Goal: Information Seeking & Learning: Learn about a topic

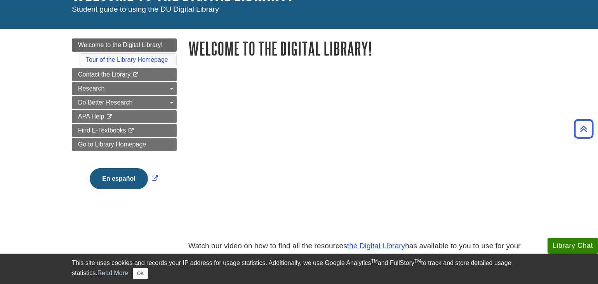
scroll to position [69, 0]
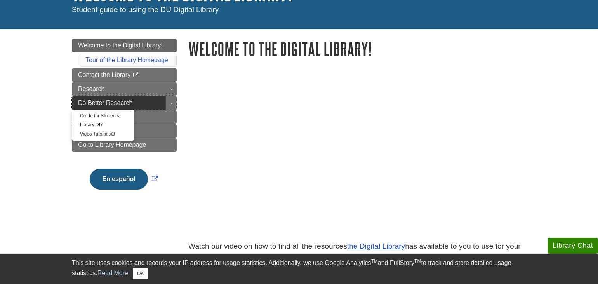
click at [126, 104] on span "Do Better Research" at bounding box center [105, 102] width 55 height 7
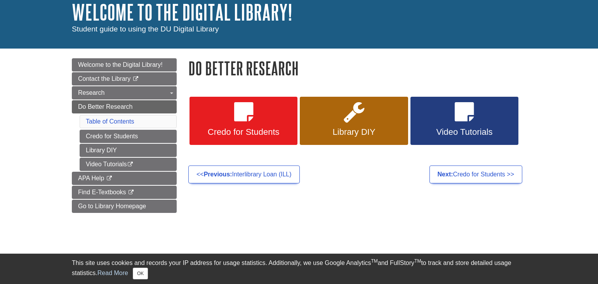
scroll to position [50, 0]
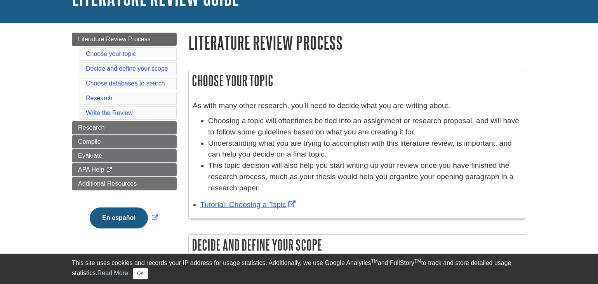
scroll to position [64, 0]
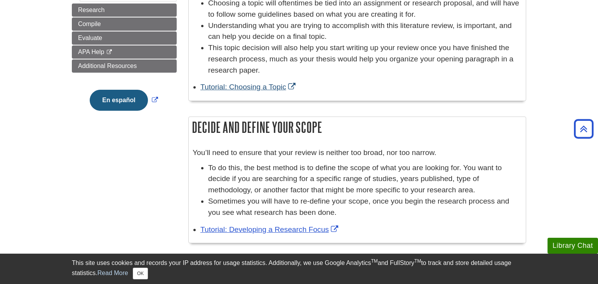
click at [236, 145] on div "You’ll need to ensure that your review is neither too broad, nor too narrow. To…" at bounding box center [357, 193] width 337 height 100
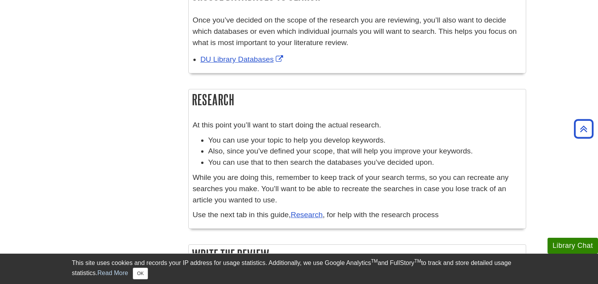
scroll to position [456, 0]
click at [315, 214] on link "Research" at bounding box center [307, 214] width 32 height 8
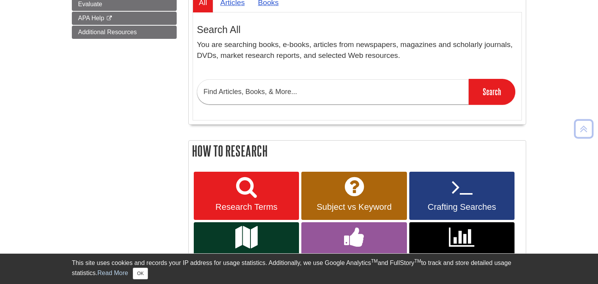
scroll to position [171, 0]
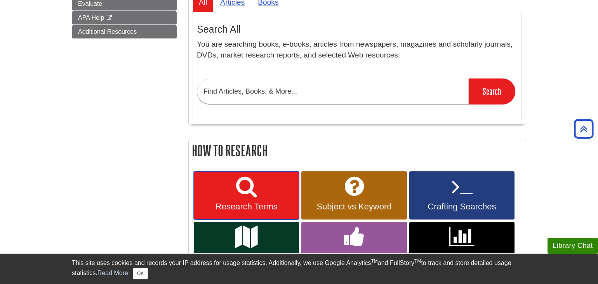
click at [206, 195] on link "Research Terms" at bounding box center [246, 195] width 105 height 48
